Goal: Information Seeking & Learning: Learn about a topic

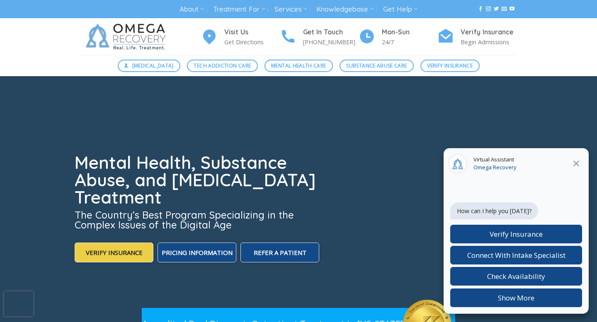
click at [579, 163] on icon at bounding box center [576, 164] width 10 height 10
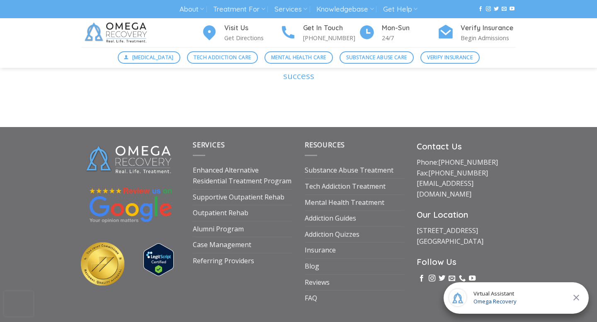
scroll to position [2840, 0]
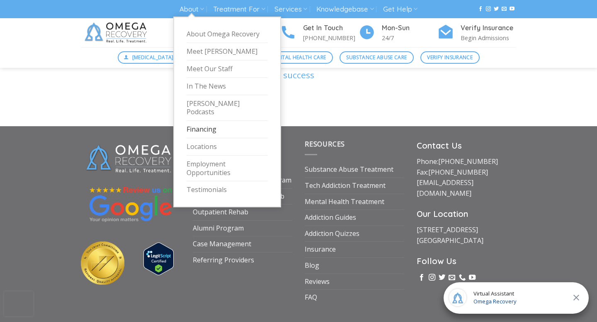
click at [205, 122] on link "Financing" at bounding box center [227, 129] width 81 height 17
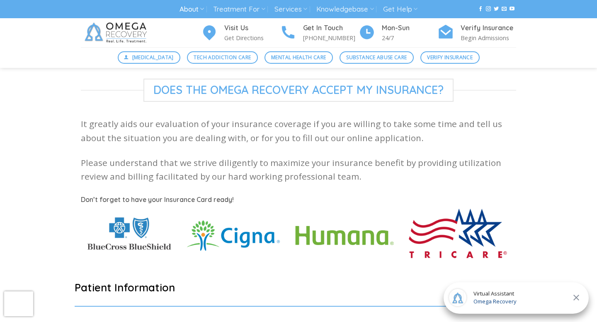
scroll to position [173, 0]
